Goal: Task Accomplishment & Management: Manage account settings

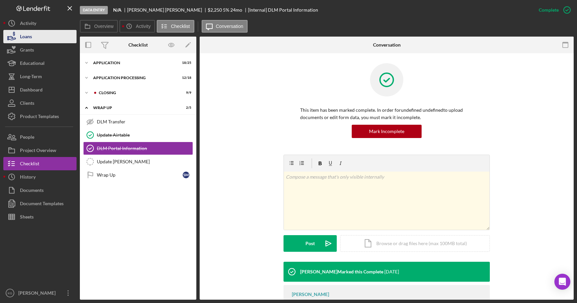
click at [30, 37] on div "Loans" at bounding box center [26, 37] width 12 height 15
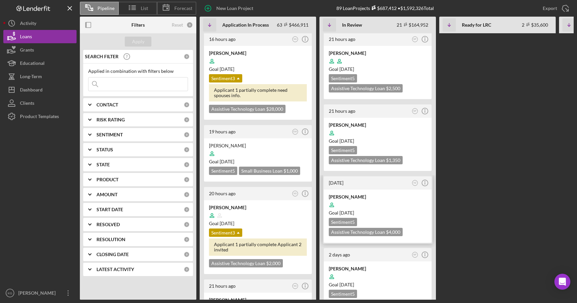
scroll to position [166, 0]
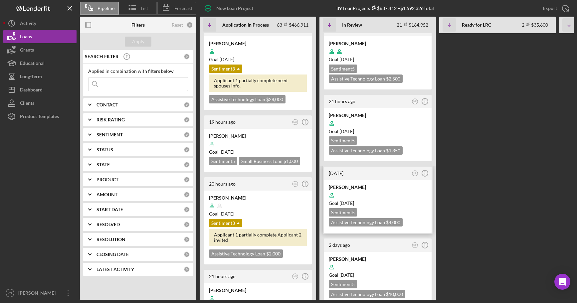
click at [413, 200] on div "Goal [DATE]" at bounding box center [378, 203] width 98 height 7
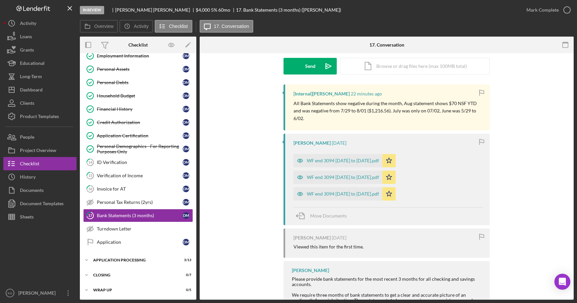
scroll to position [100, 0]
click at [326, 158] on div "WF end 3094 [DATE] to [DATE].pdf" at bounding box center [343, 159] width 72 height 5
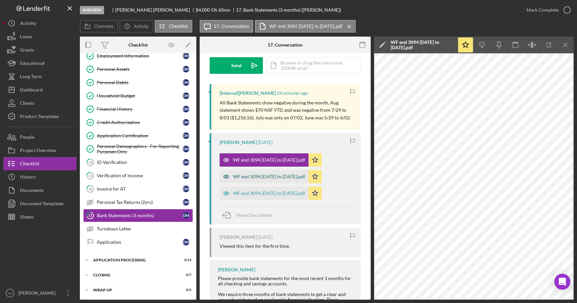
click at [258, 177] on div "WF end 3094 [DATE] to [DATE].pdf" at bounding box center [269, 176] width 72 height 5
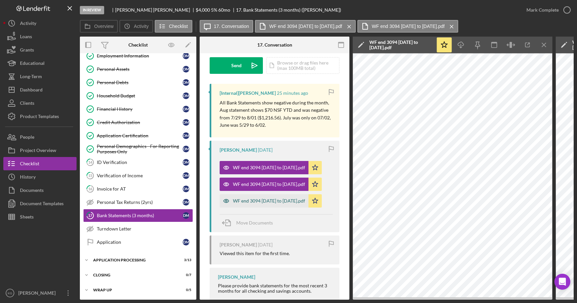
click at [255, 202] on div "WF end 3094 [DATE] to [DATE].pdf" at bounding box center [269, 200] width 72 height 5
